Goal: Task Accomplishment & Management: Manage account settings

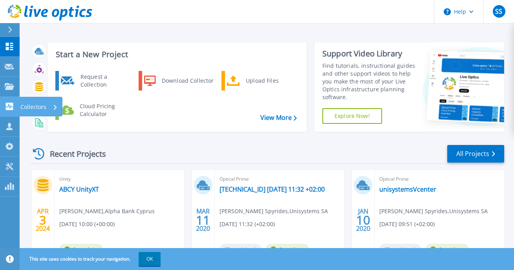
click at [42, 106] on p "Collectors" at bounding box center [33, 107] width 26 height 20
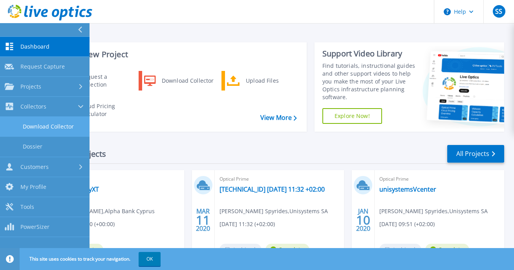
click at [45, 124] on link "Download Collector" at bounding box center [44, 127] width 89 height 20
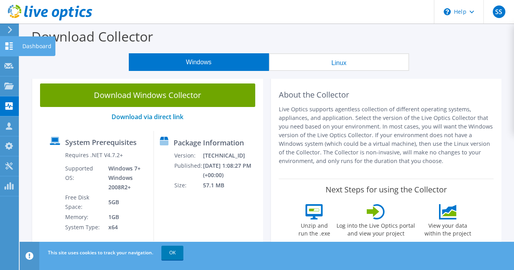
click at [11, 49] on use at bounding box center [8, 45] width 7 height 7
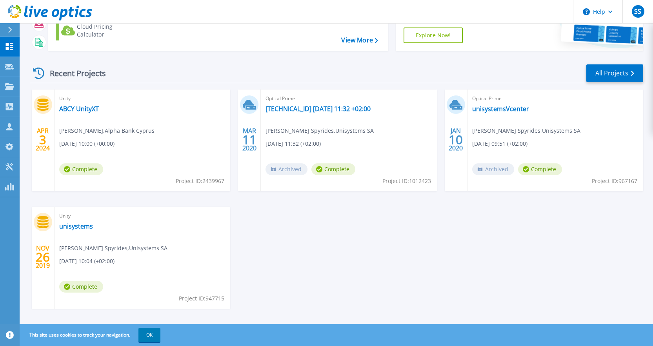
scroll to position [89, 0]
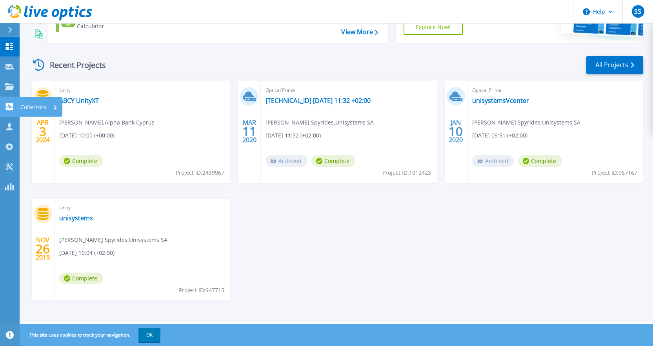
click at [34, 106] on p "Collectors" at bounding box center [33, 107] width 26 height 20
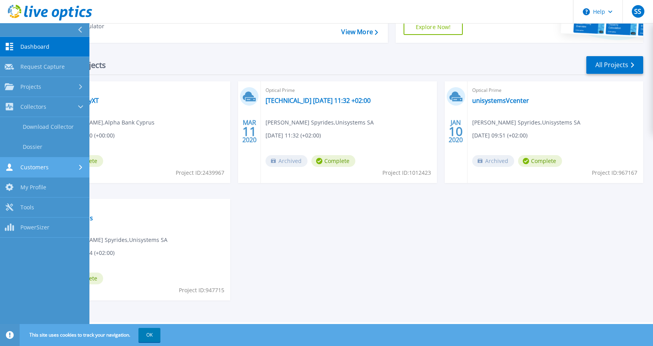
click at [49, 170] on div "Customers" at bounding box center [45, 166] width 80 height 7
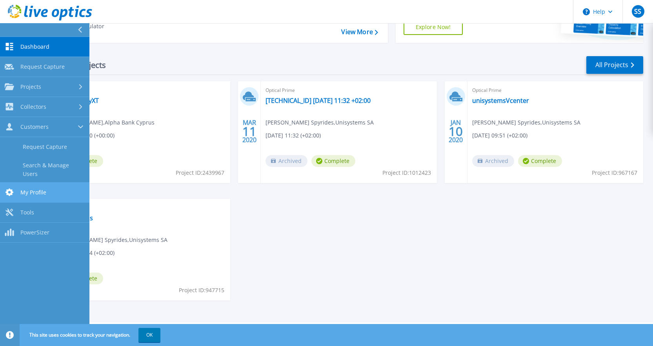
click at [41, 189] on span "My Profile" at bounding box center [33, 192] width 26 height 7
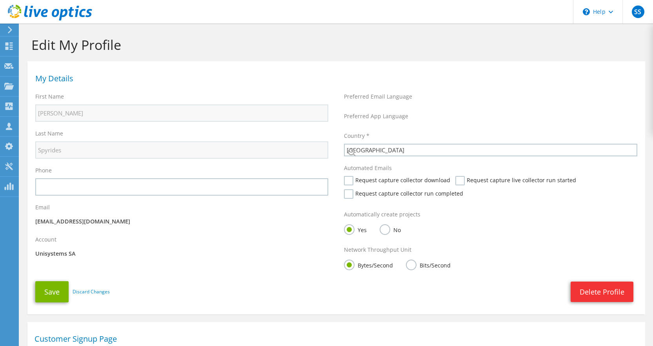
select select "87"
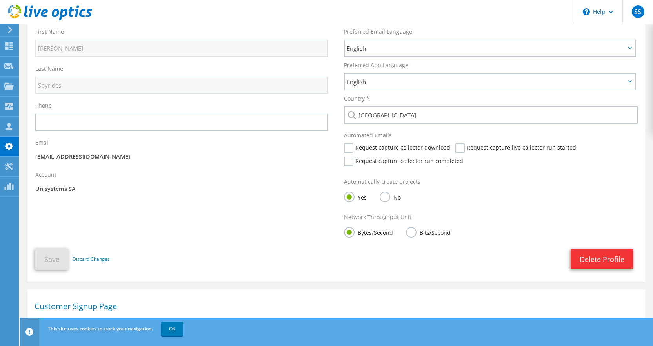
scroll to position [161, 0]
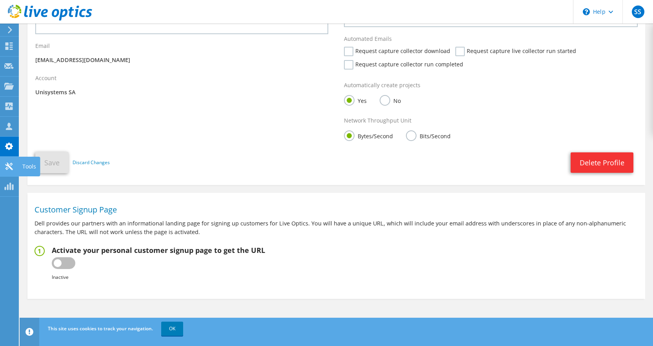
click at [8, 165] on use at bounding box center [8, 165] width 7 height 7
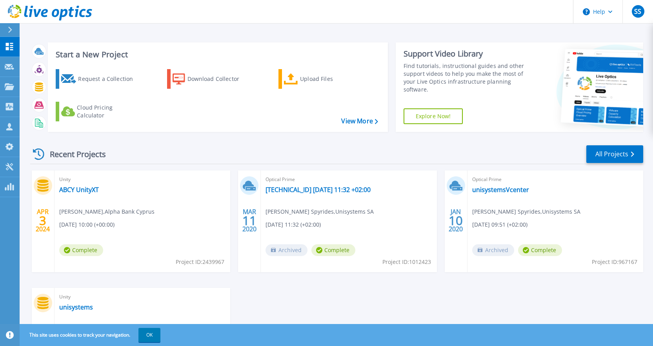
click at [435, 113] on link "Explore Now!" at bounding box center [434, 116] width 60 height 16
